Goal: Task Accomplishment & Management: Manage account settings

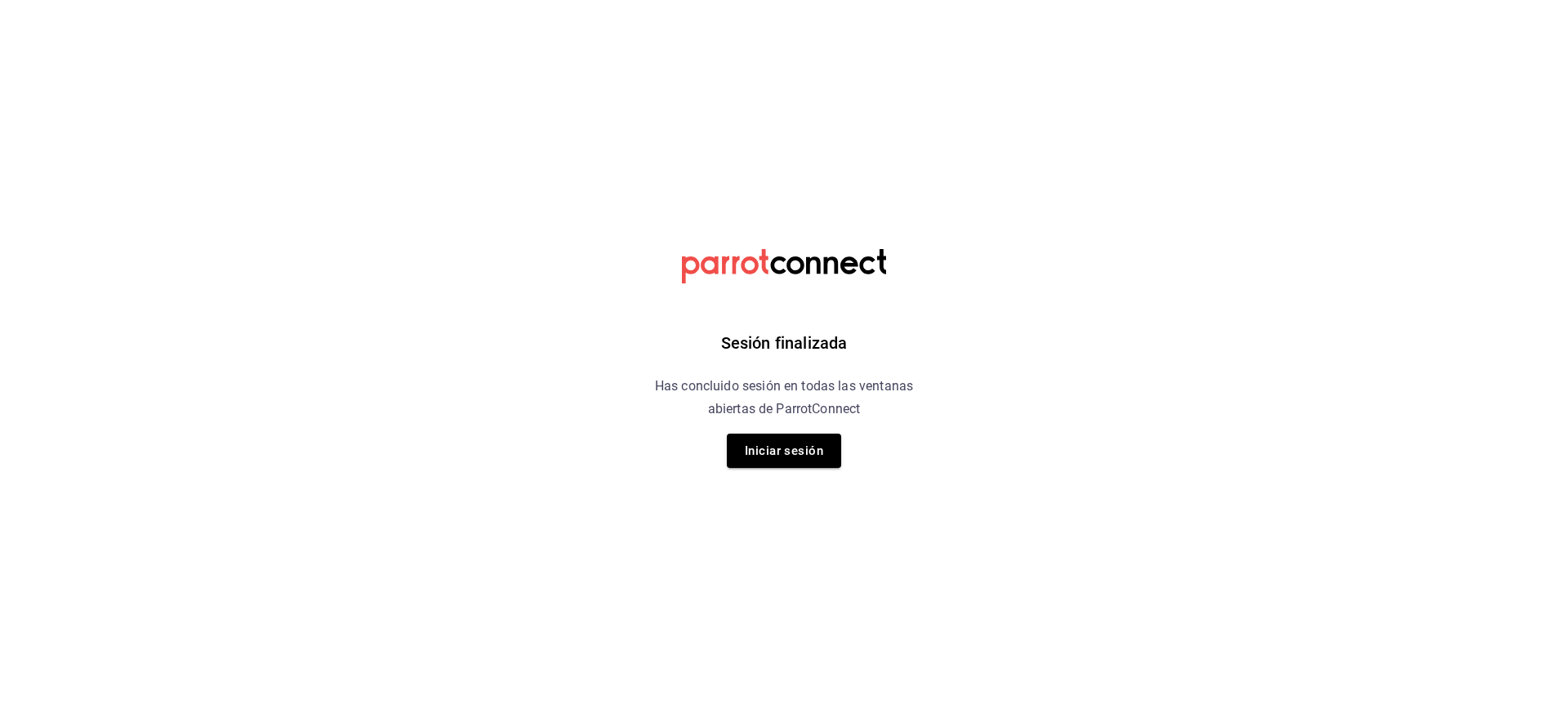
click at [816, 443] on button "Iniciar sesión" at bounding box center [784, 450] width 114 height 34
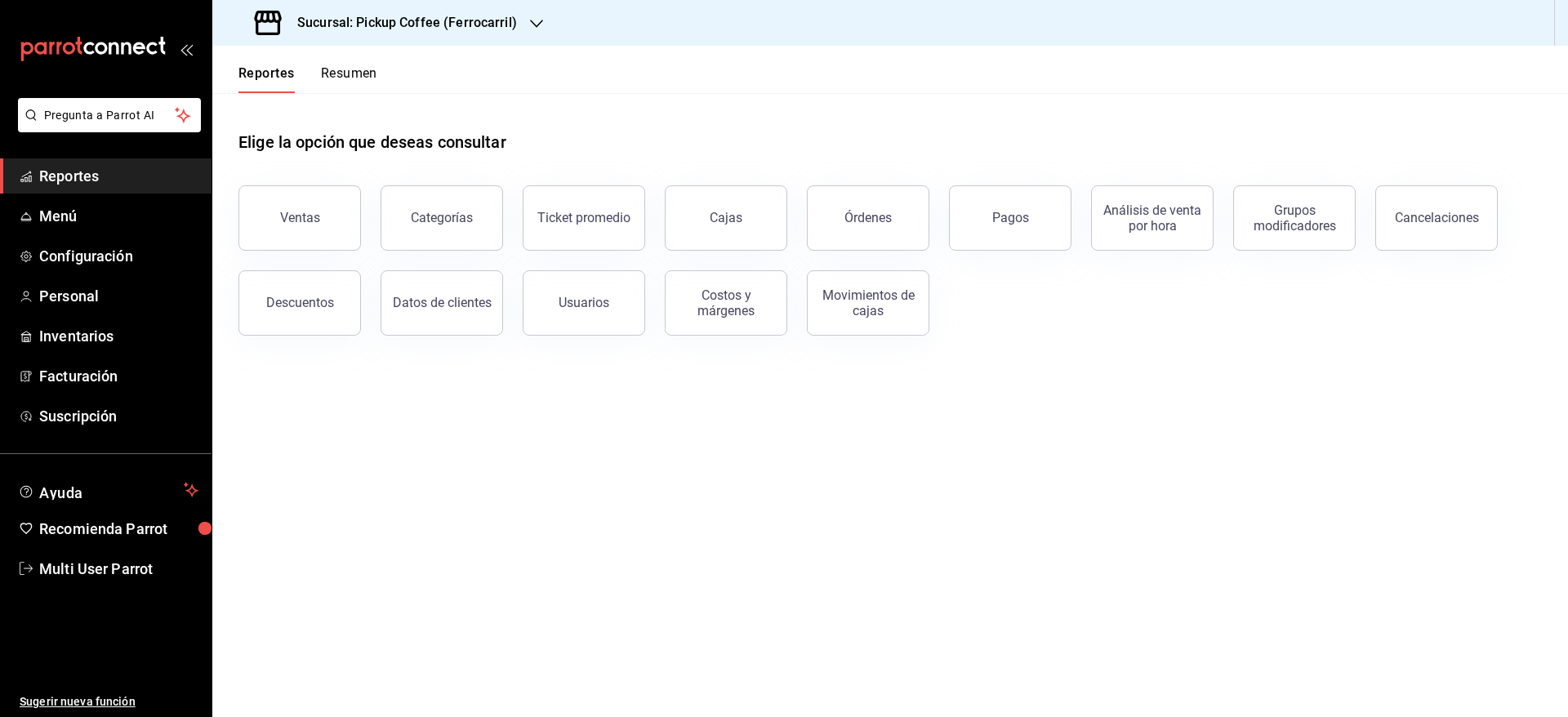
click at [340, 76] on button "Resumen" at bounding box center [349, 79] width 57 height 27
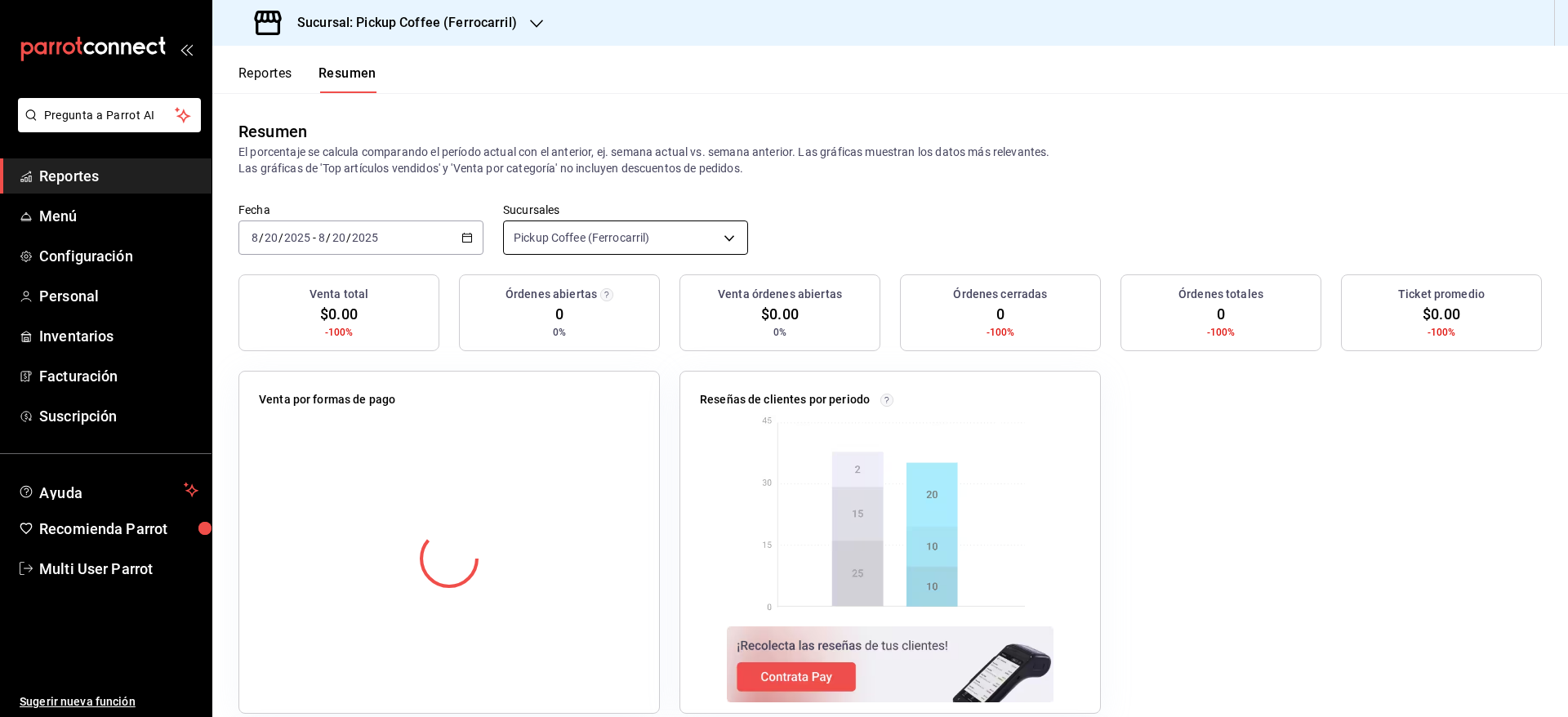
click at [639, 221] on body "Pregunta a Parrot AI Reportes Menú Configuración Personal Inventarios Facturaci…" at bounding box center [784, 358] width 1568 height 717
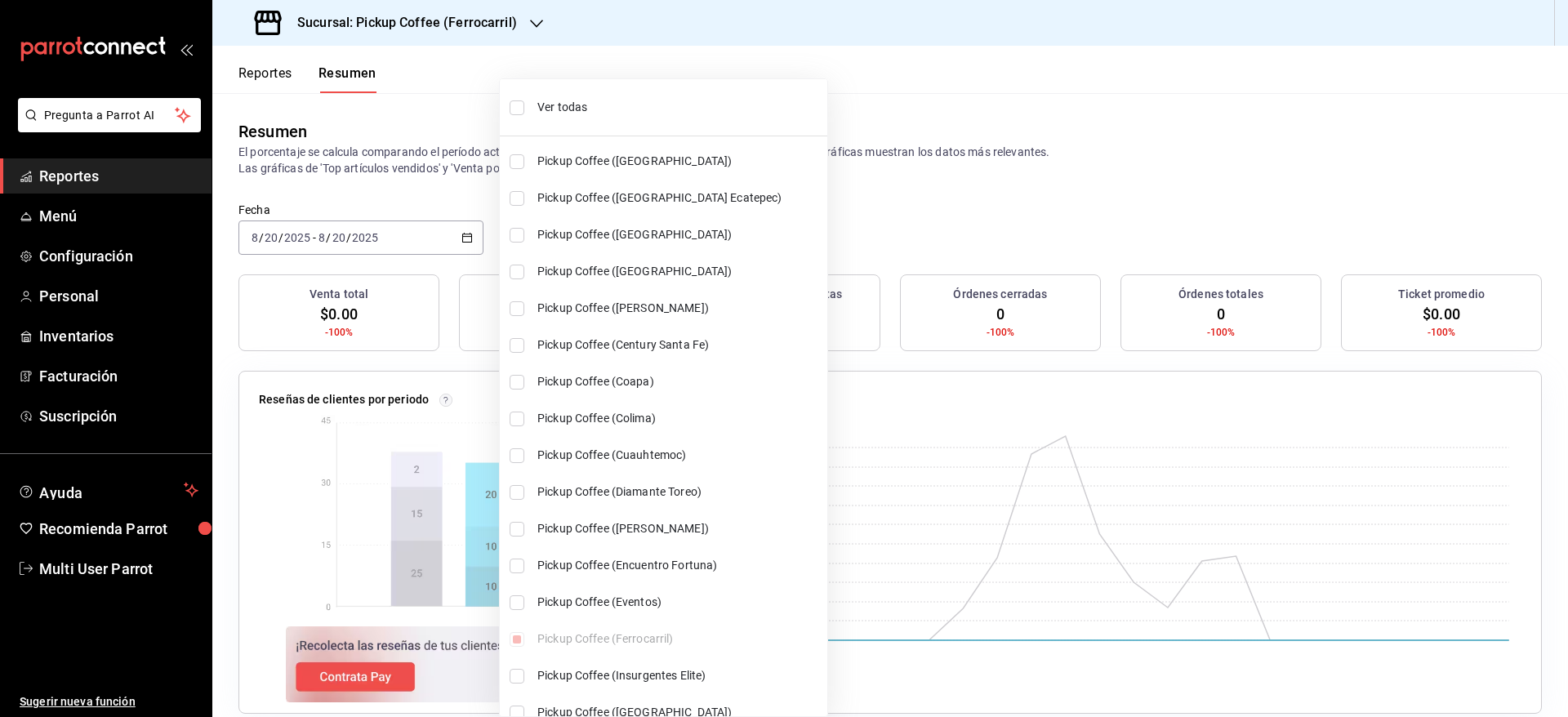
click at [593, 97] on li "Ver todas" at bounding box center [663, 107] width 328 height 43
type input "[object Object],[object Object],[object Object],[object Object],[object Object]…"
checkbox input "true"
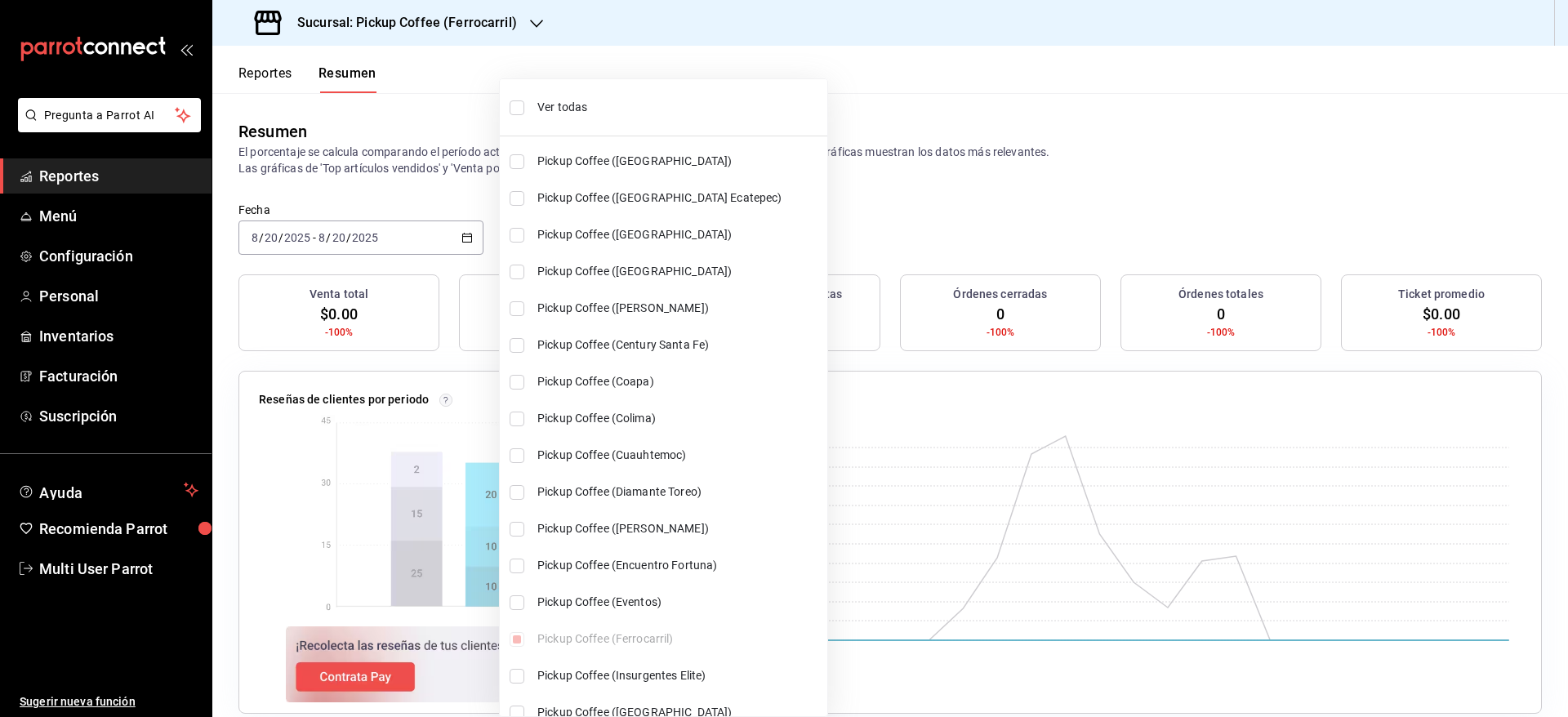
checkbox input "true"
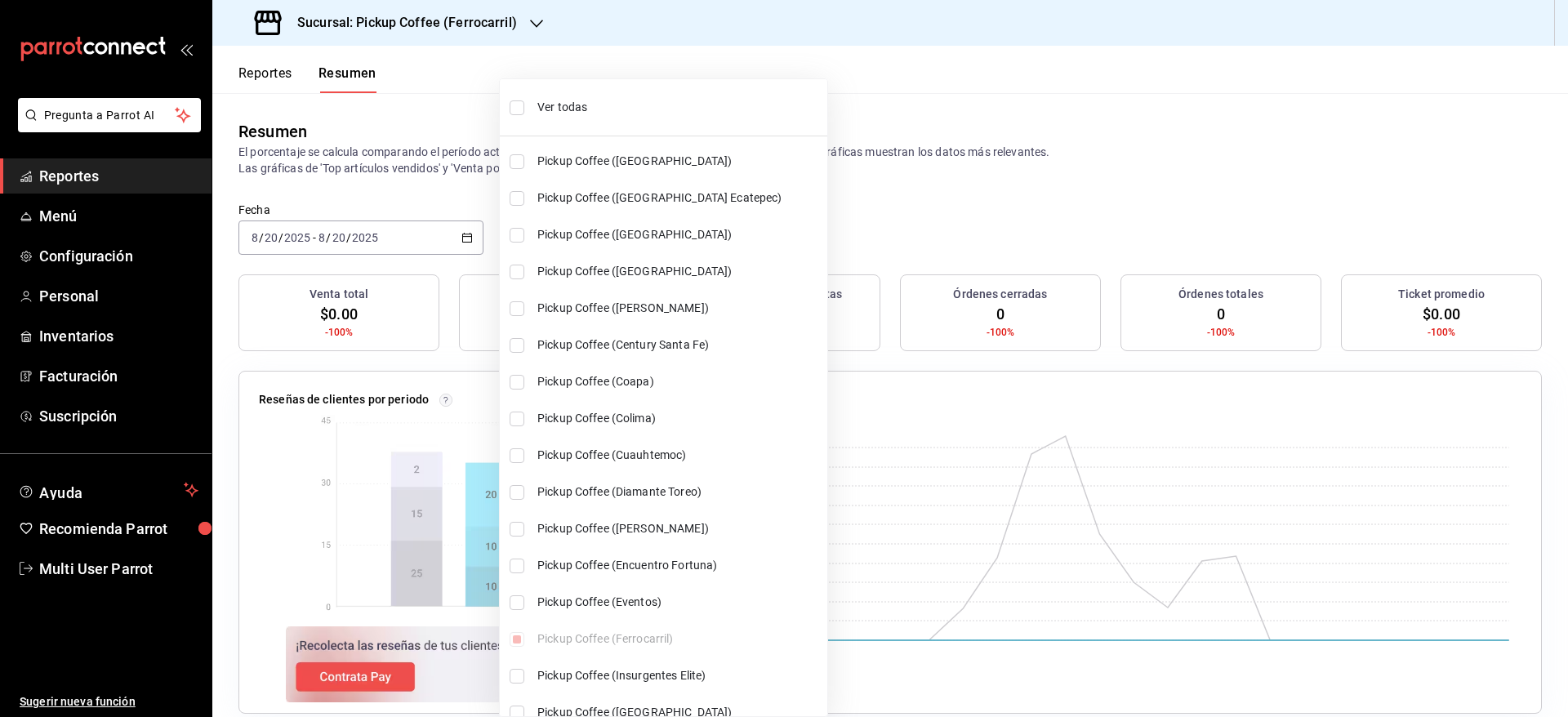
checkbox input "true"
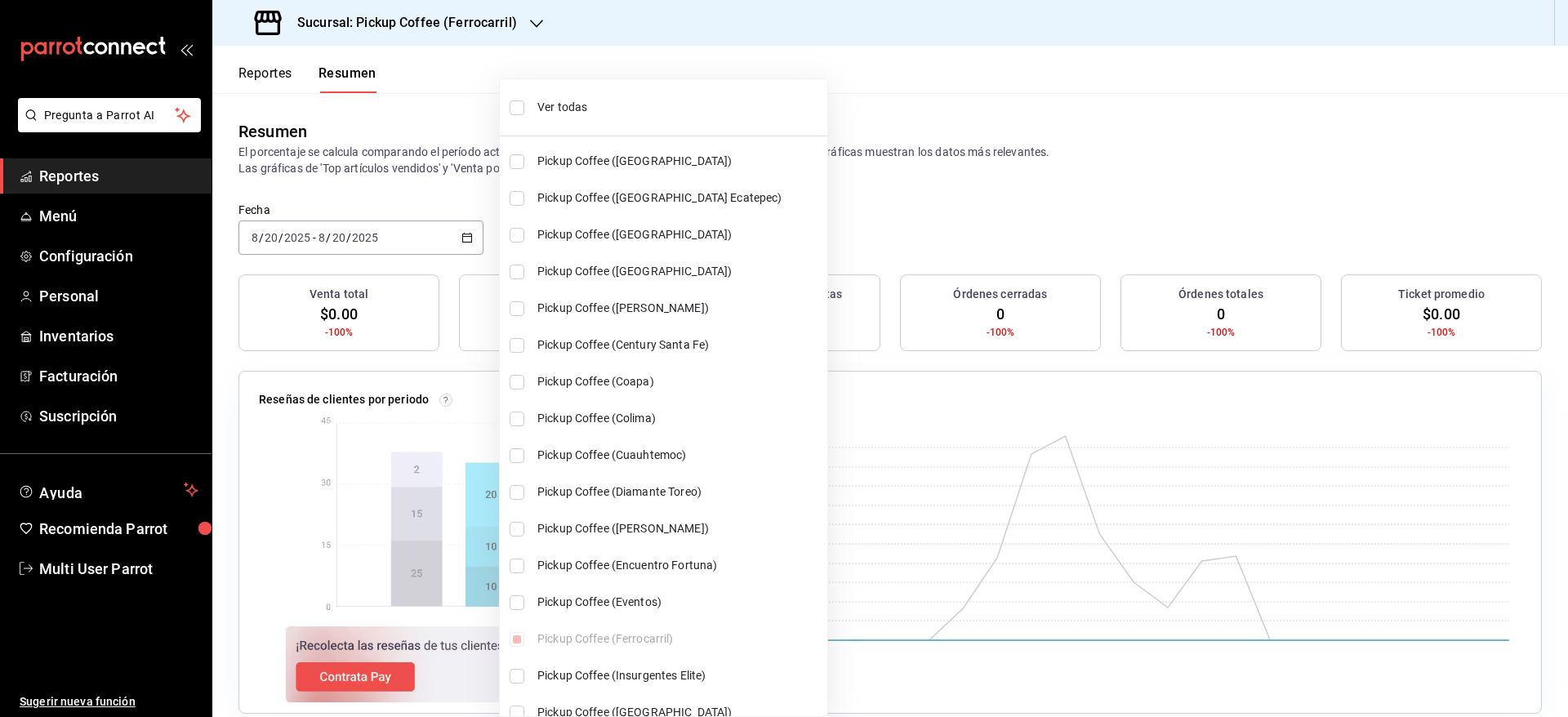
checkbox input "true"
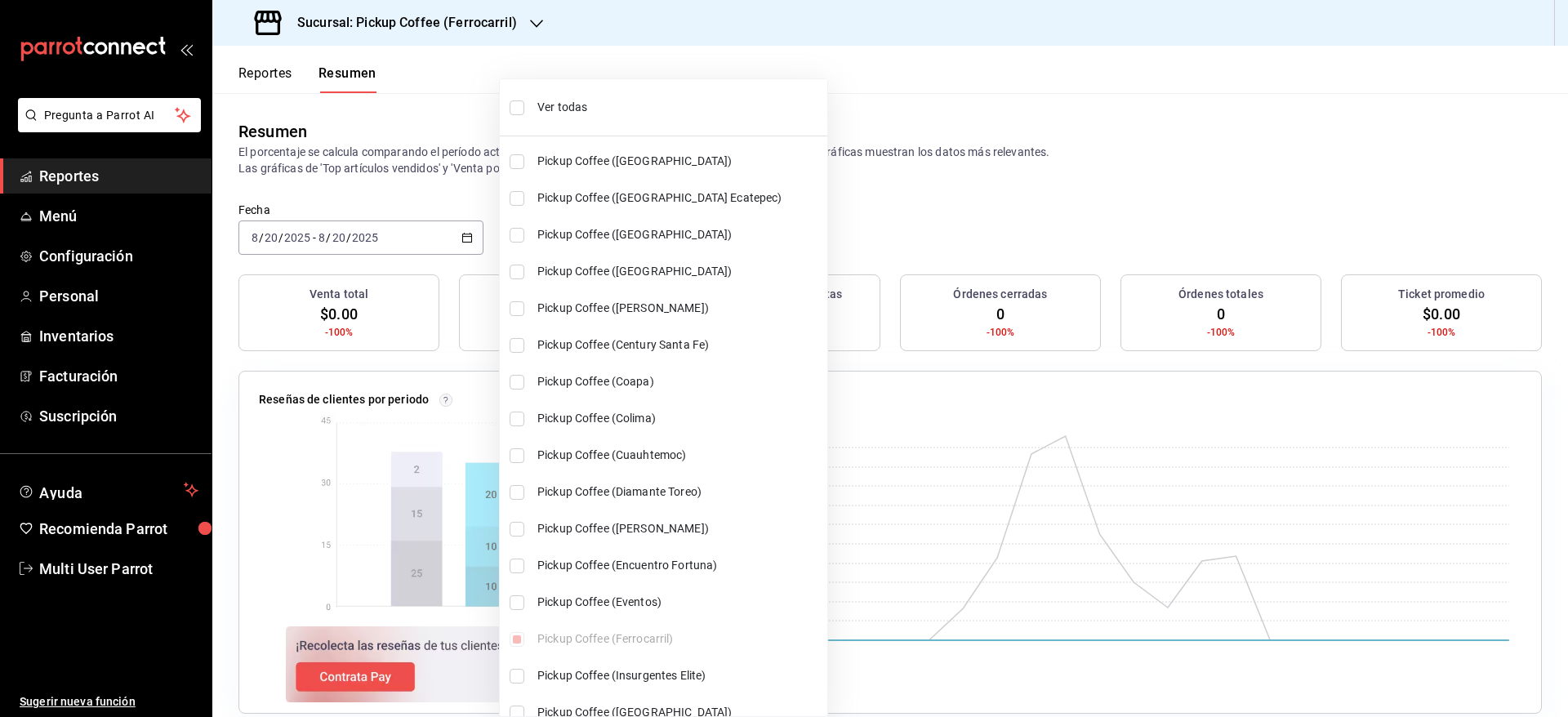
checkbox input "true"
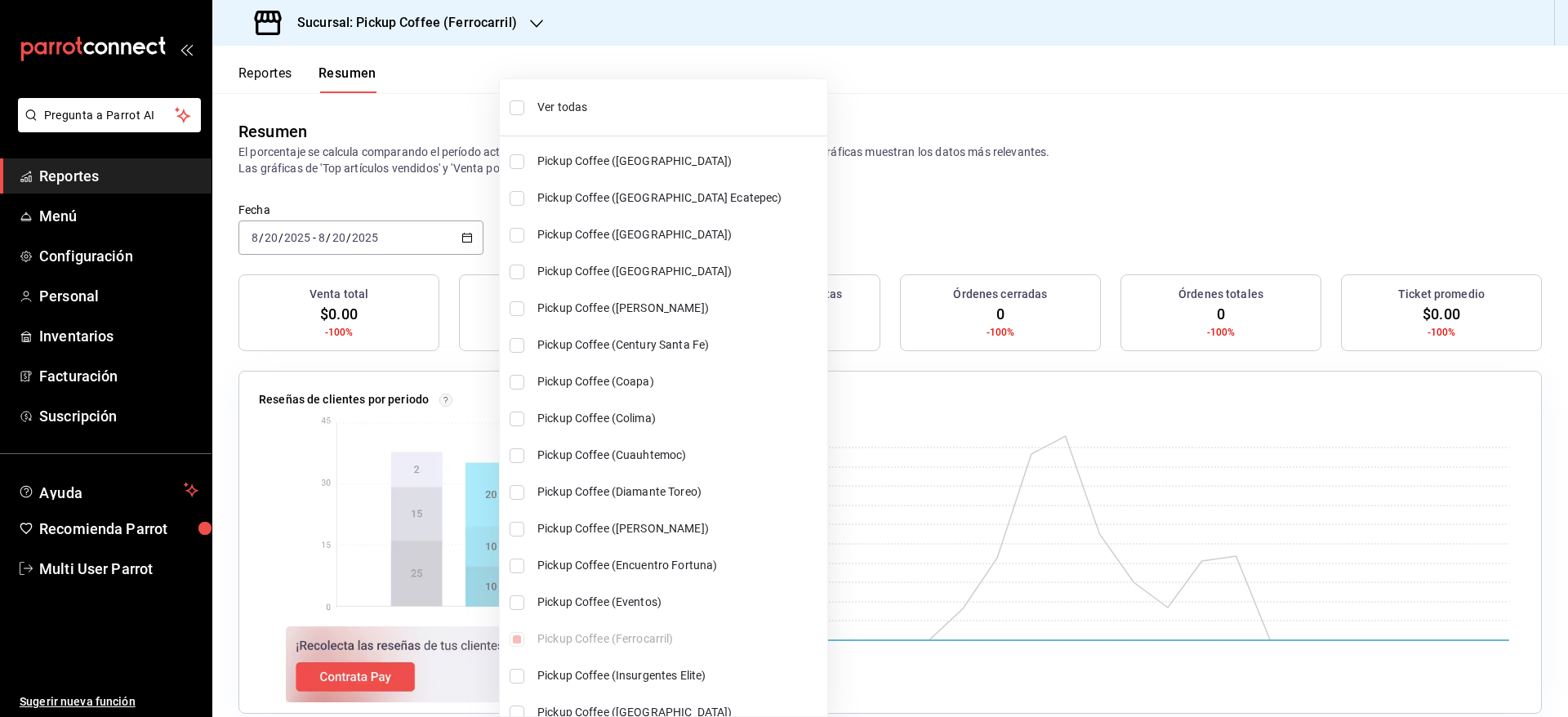
checkbox input "true"
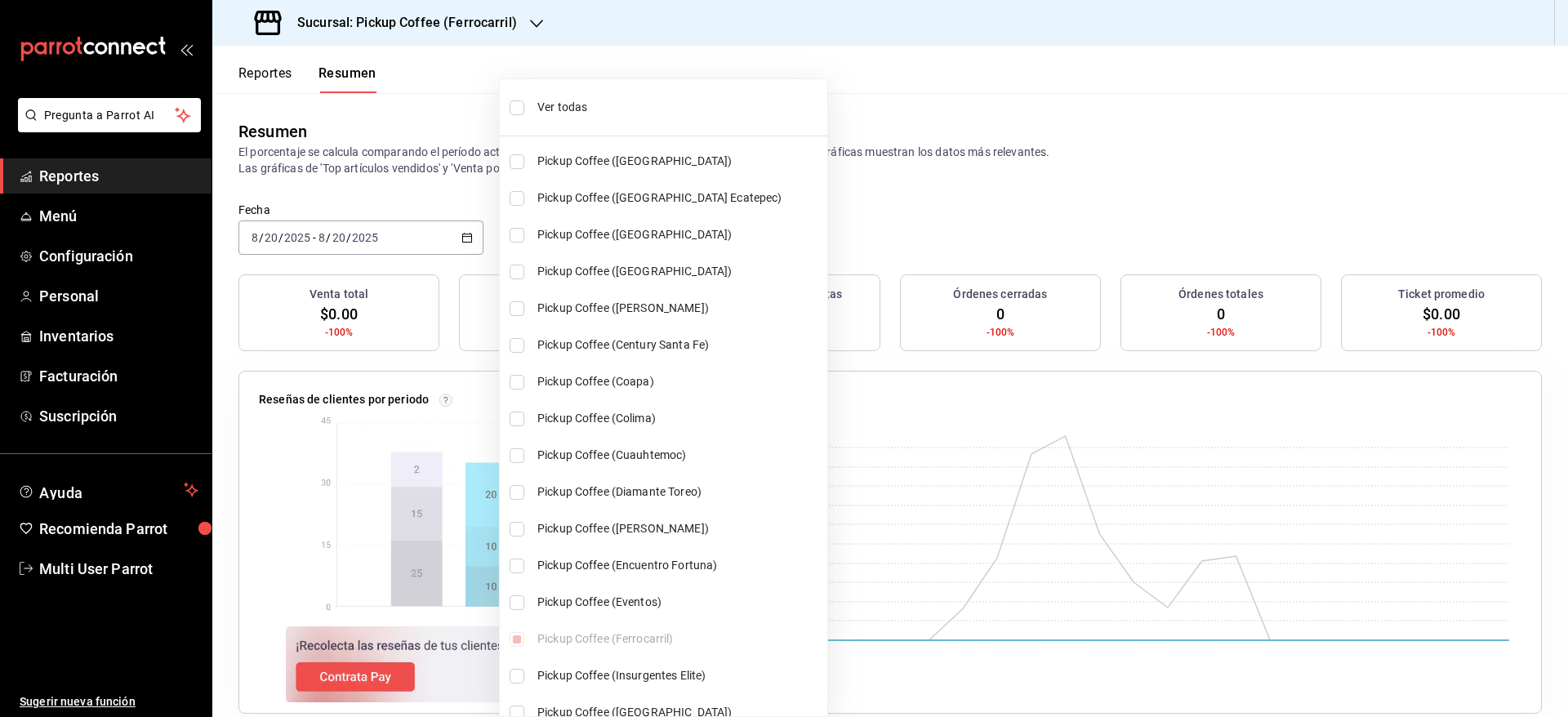
checkbox input "true"
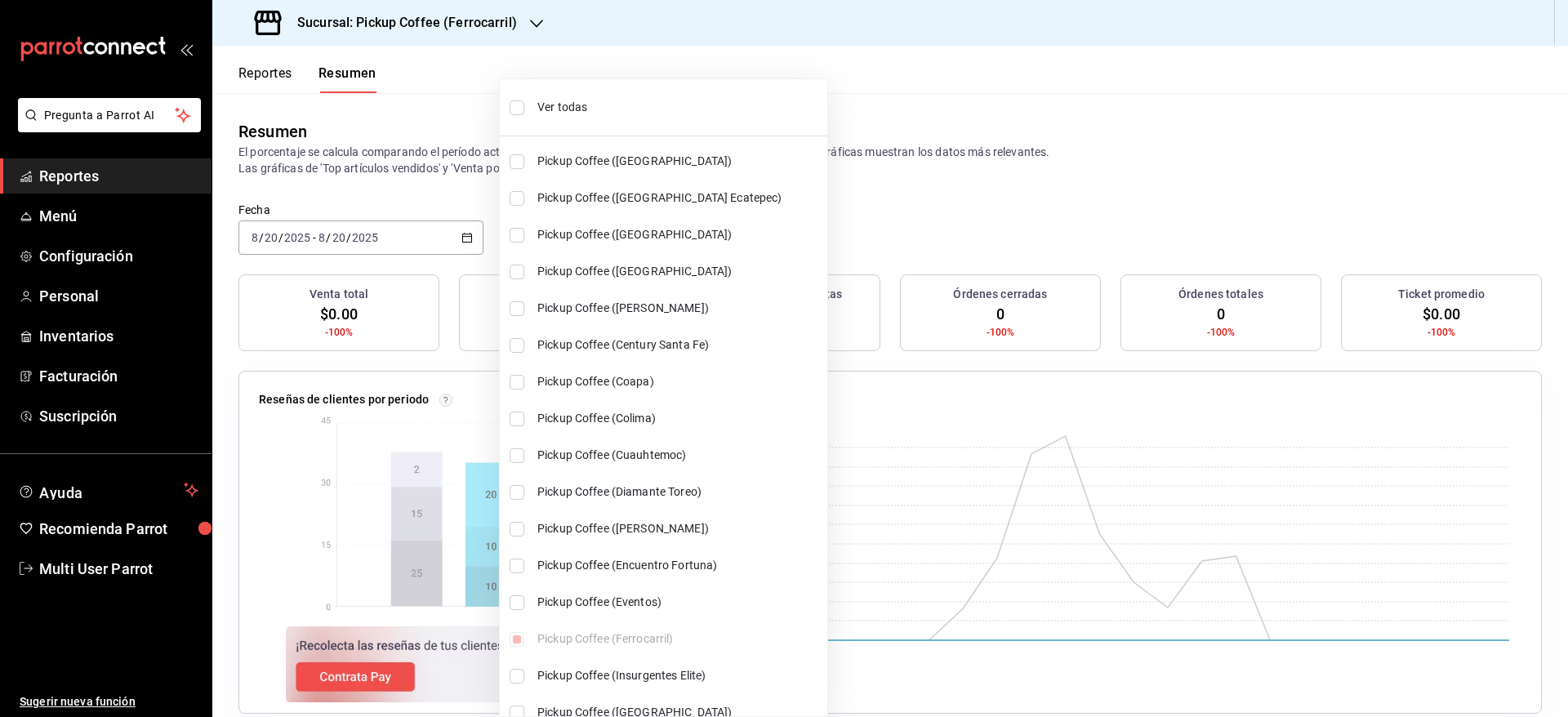
checkbox input "true"
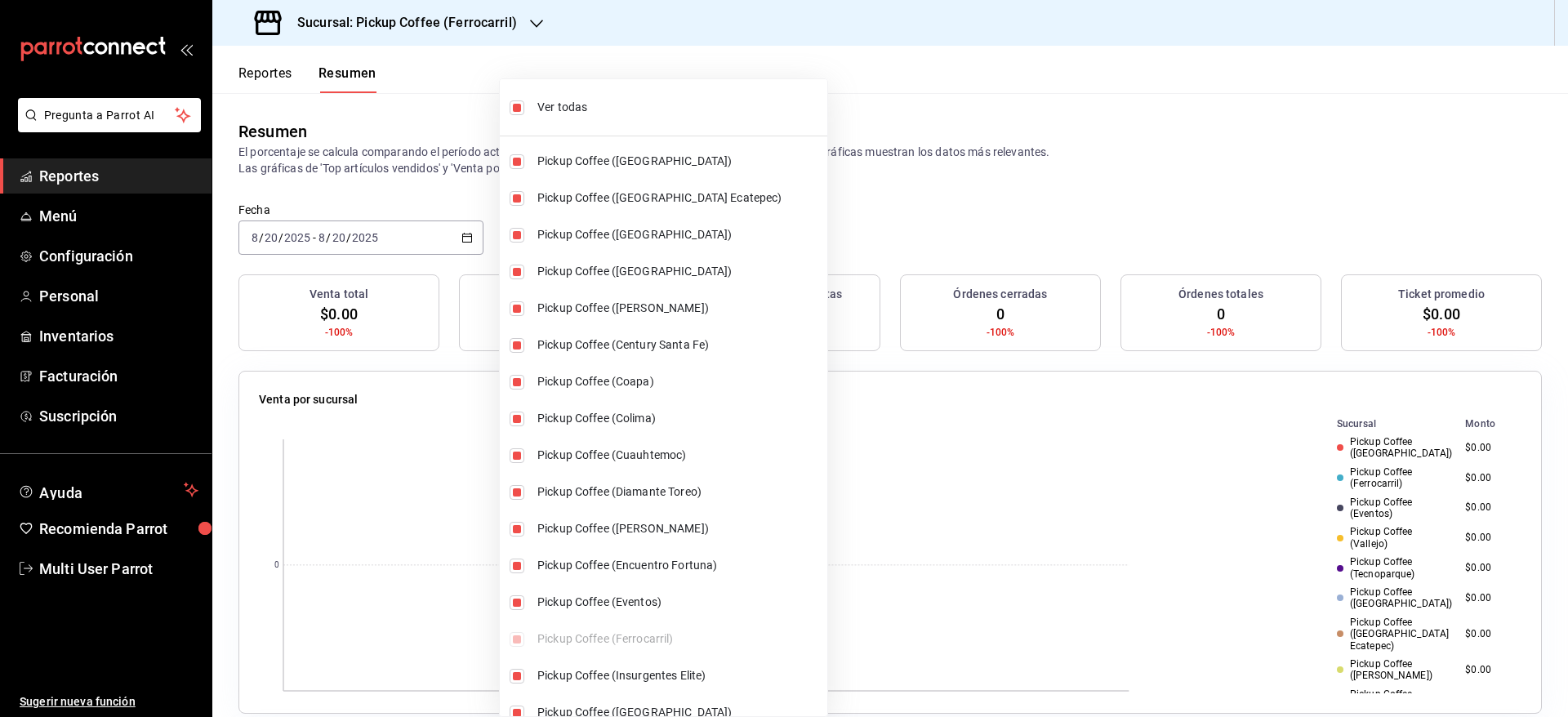
click at [875, 183] on div at bounding box center [784, 358] width 1568 height 717
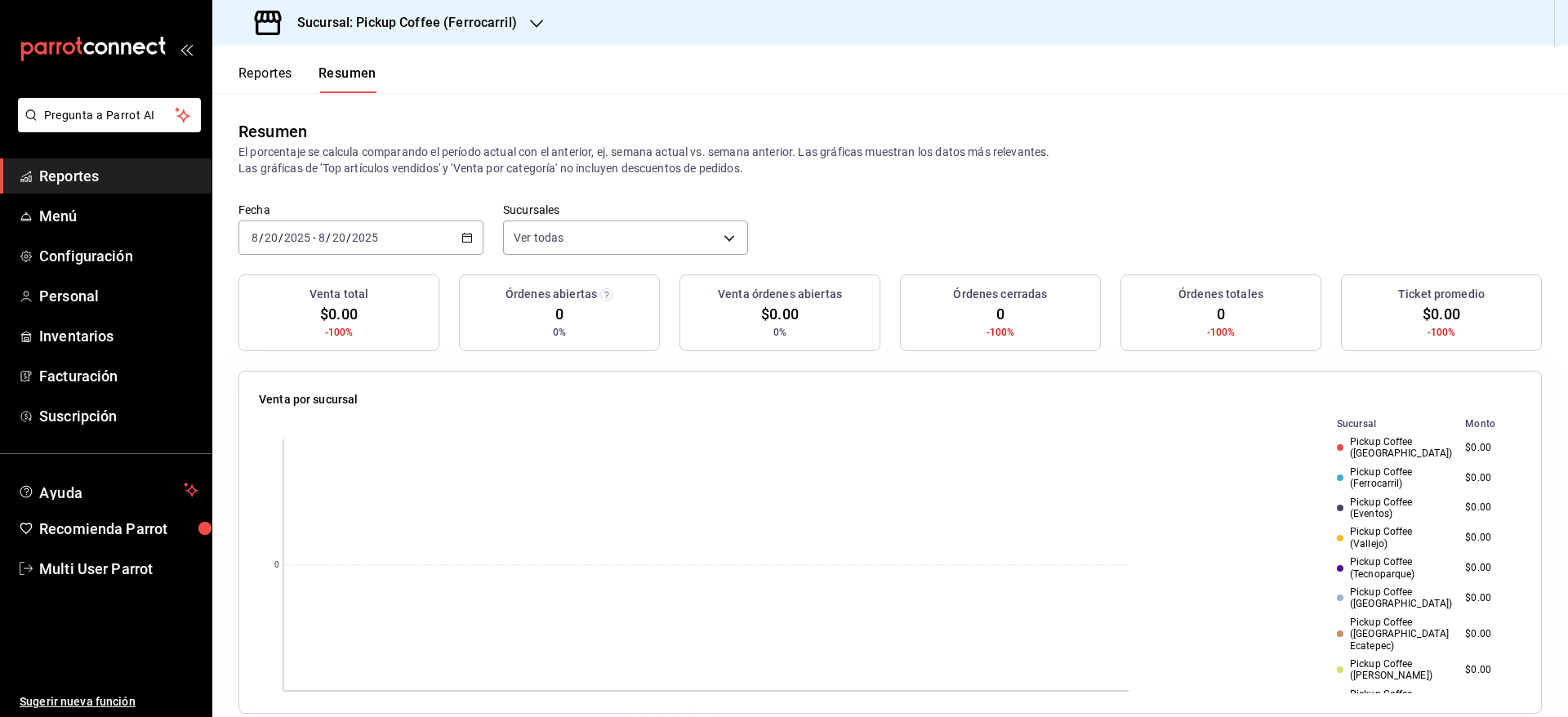
click at [465, 214] on label "Fecha" at bounding box center [360, 210] width 245 height 12
click at [463, 227] on div "2025-08-20 8 / 20 / 2025 - 2025-08-20 8 / 20 / 2025" at bounding box center [360, 237] width 245 height 34
click at [337, 392] on span "Mes actual" at bounding box center [316, 397] width 127 height 18
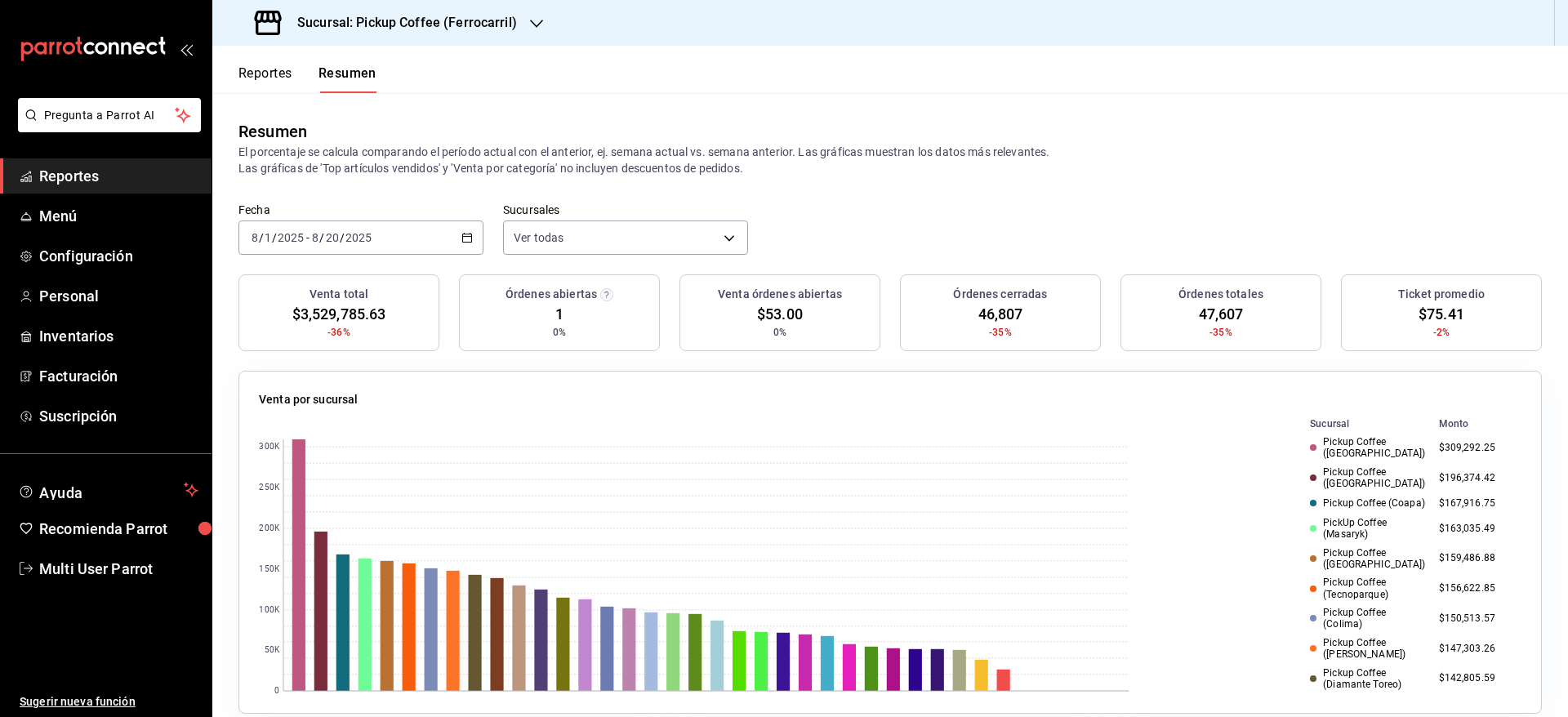
click at [466, 237] on icon "button" at bounding box center [467, 238] width 12 height 12
click at [371, 322] on span "Ayer" at bounding box center [316, 324] width 127 height 18
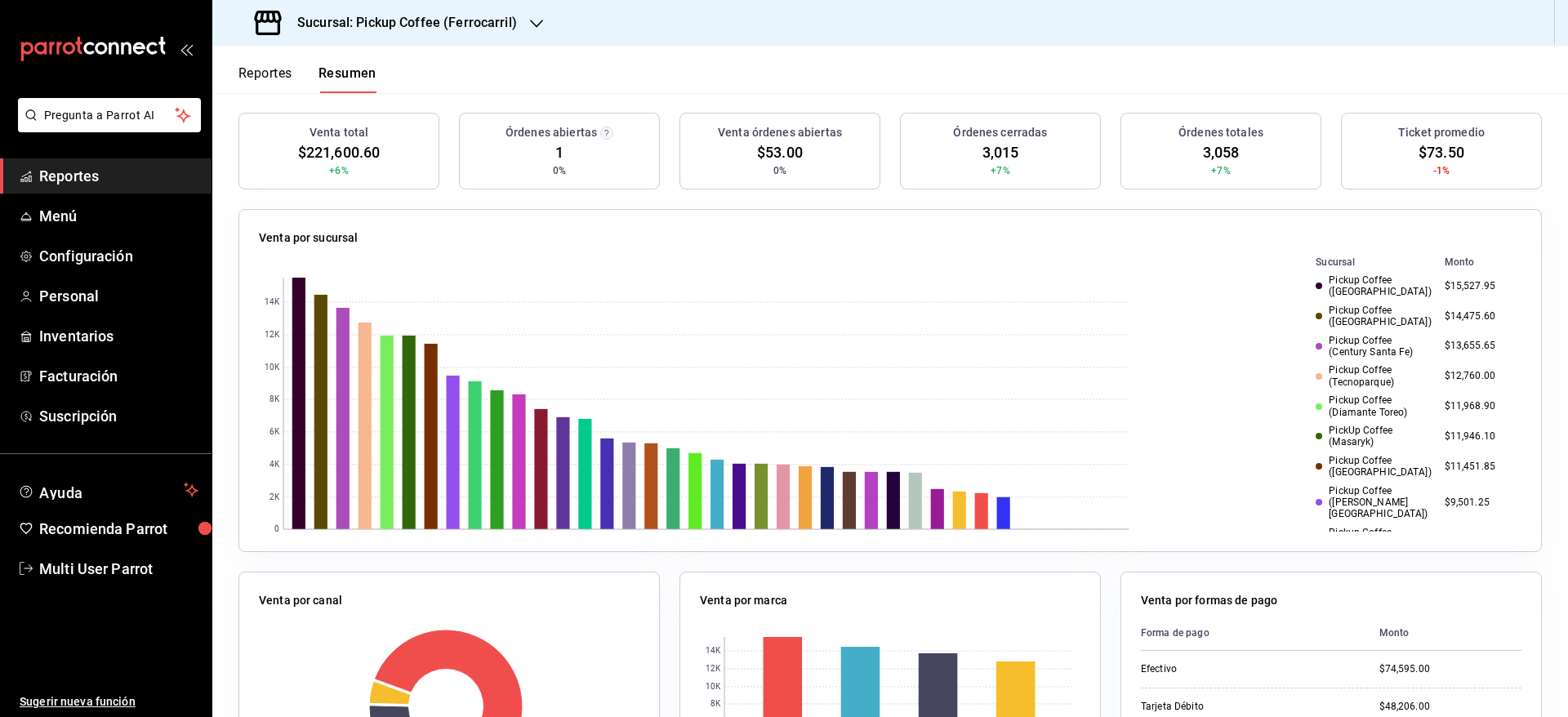
scroll to position [152, 0]
